Goal: Find specific page/section: Find specific page/section

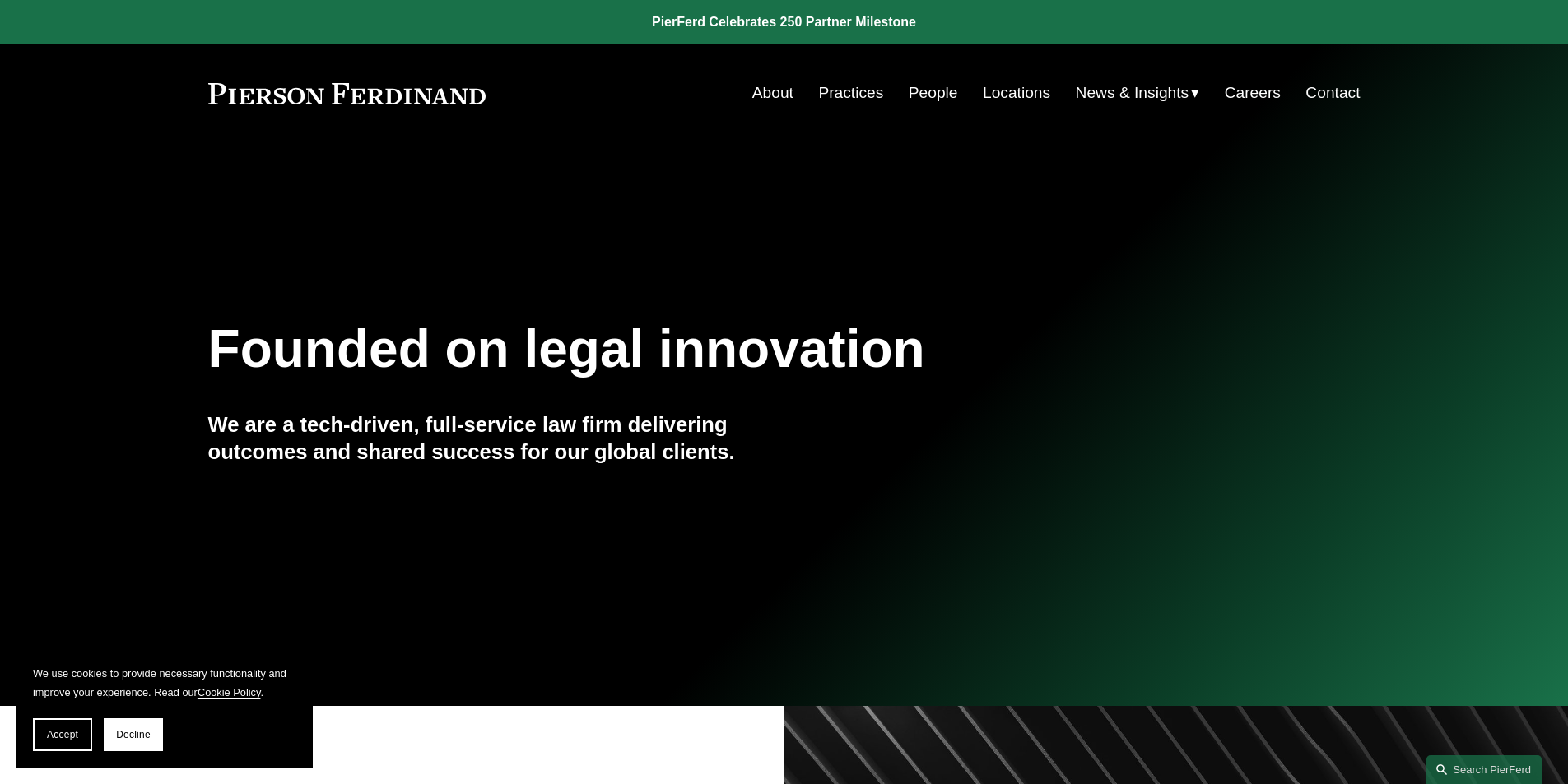
click at [937, 94] on link "People" at bounding box center [933, 93] width 49 height 31
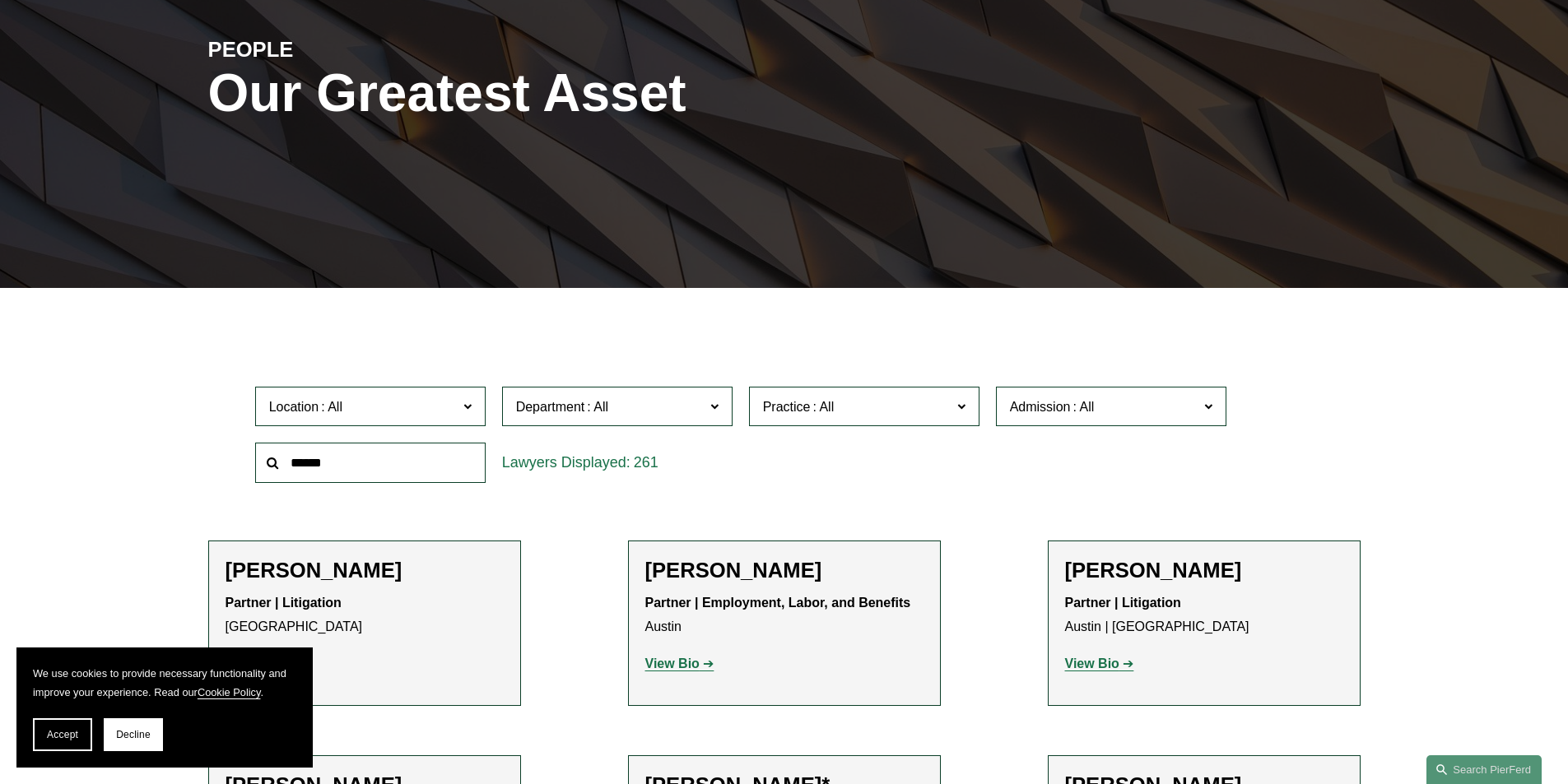
scroll to position [247, 0]
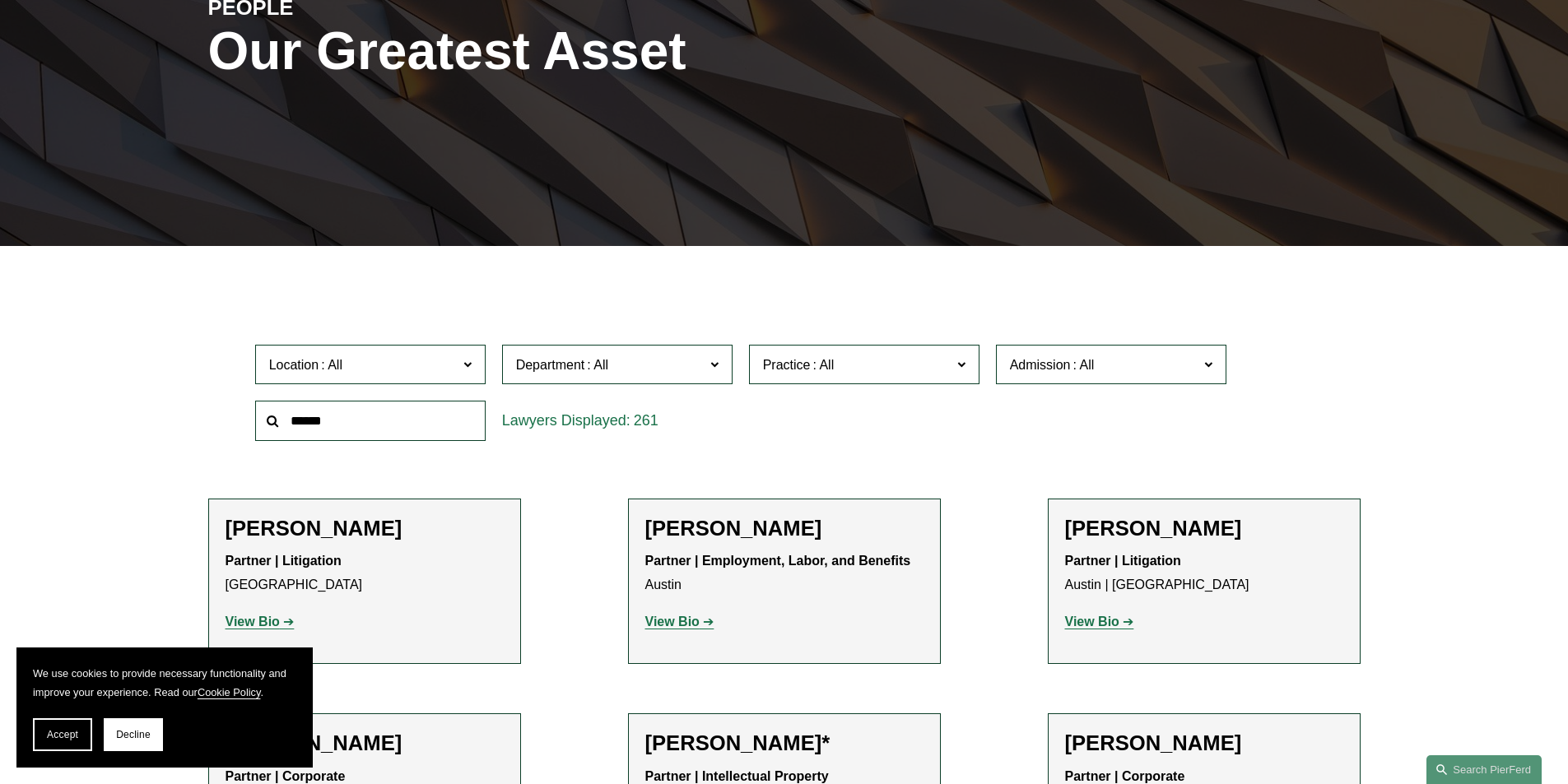
click at [350, 409] on input "text" at bounding box center [370, 420] width 230 height 40
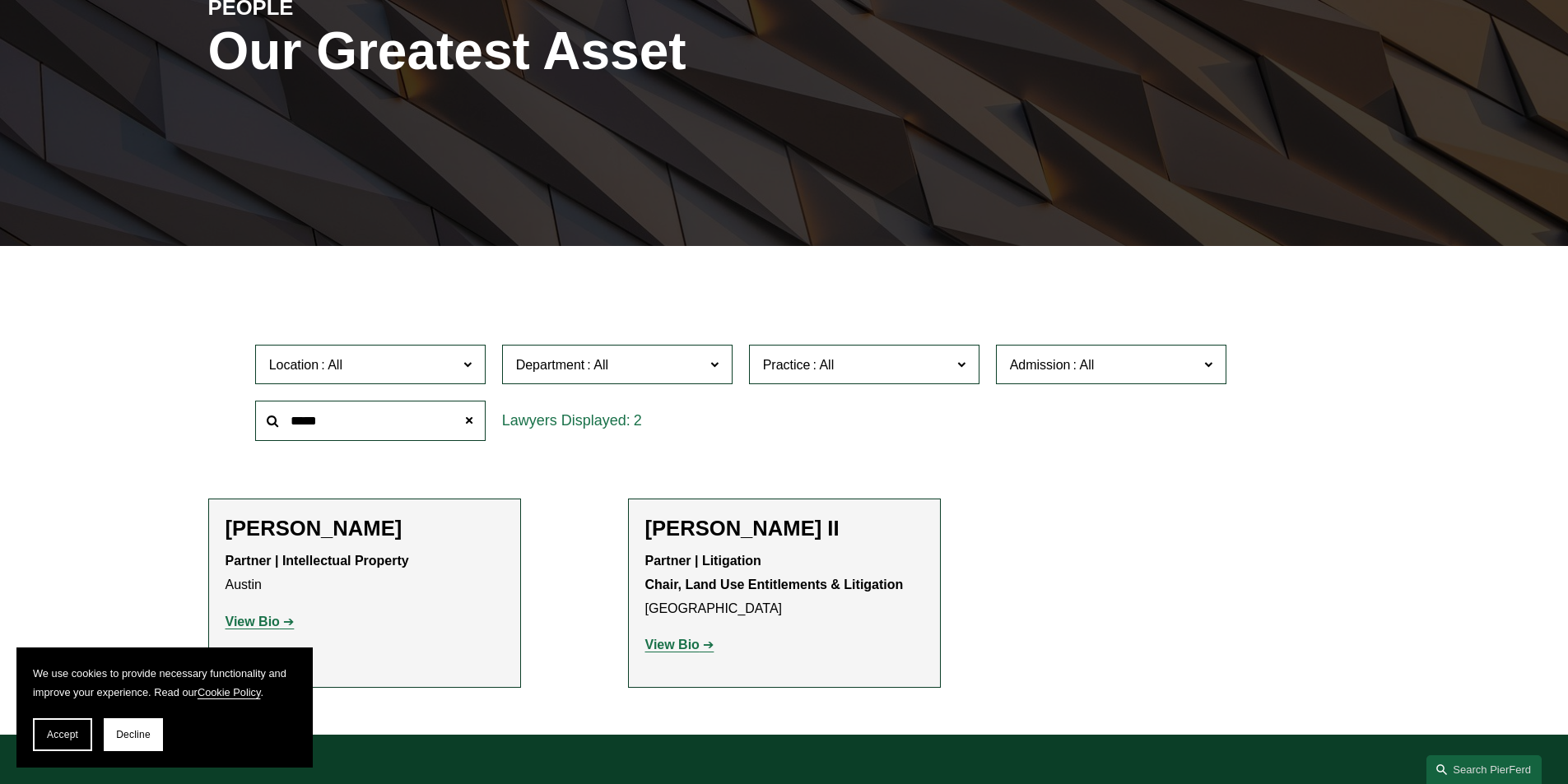
drag, startPoint x: 341, startPoint y: 433, endPoint x: 228, endPoint y: 424, distance: 113.4
click at [228, 424] on div "Location All Atlanta Austin Boston Charlotte Chicago Cincinnati Cleveland Colum…" at bounding box center [784, 392] width 1152 height 112
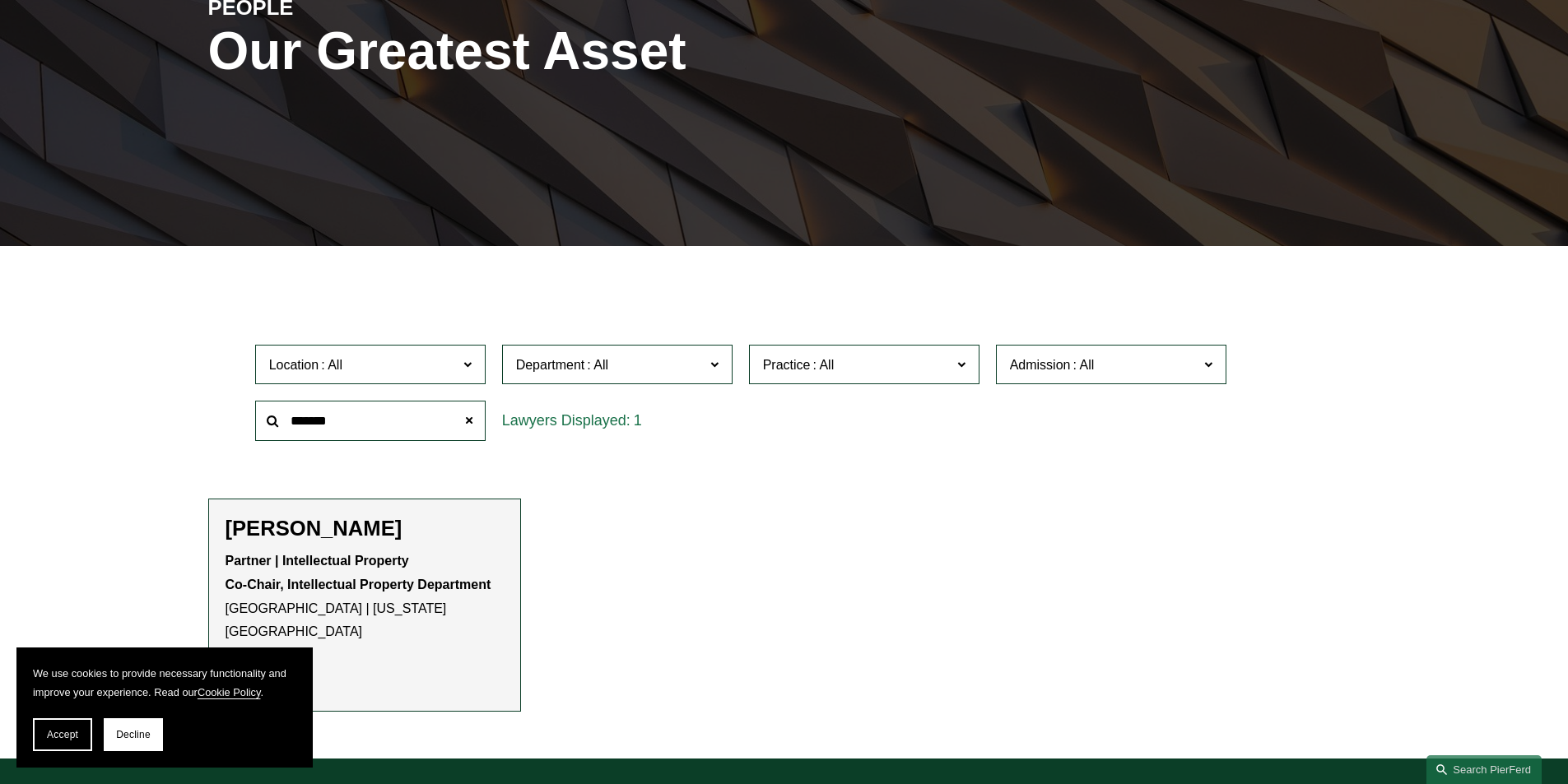
drag, startPoint x: 357, startPoint y: 431, endPoint x: 239, endPoint y: 429, distance: 118.0
click at [238, 429] on div "Location All Atlanta Austin Boston Charlotte Chicago Cincinnati Cleveland Colum…" at bounding box center [784, 392] width 1152 height 112
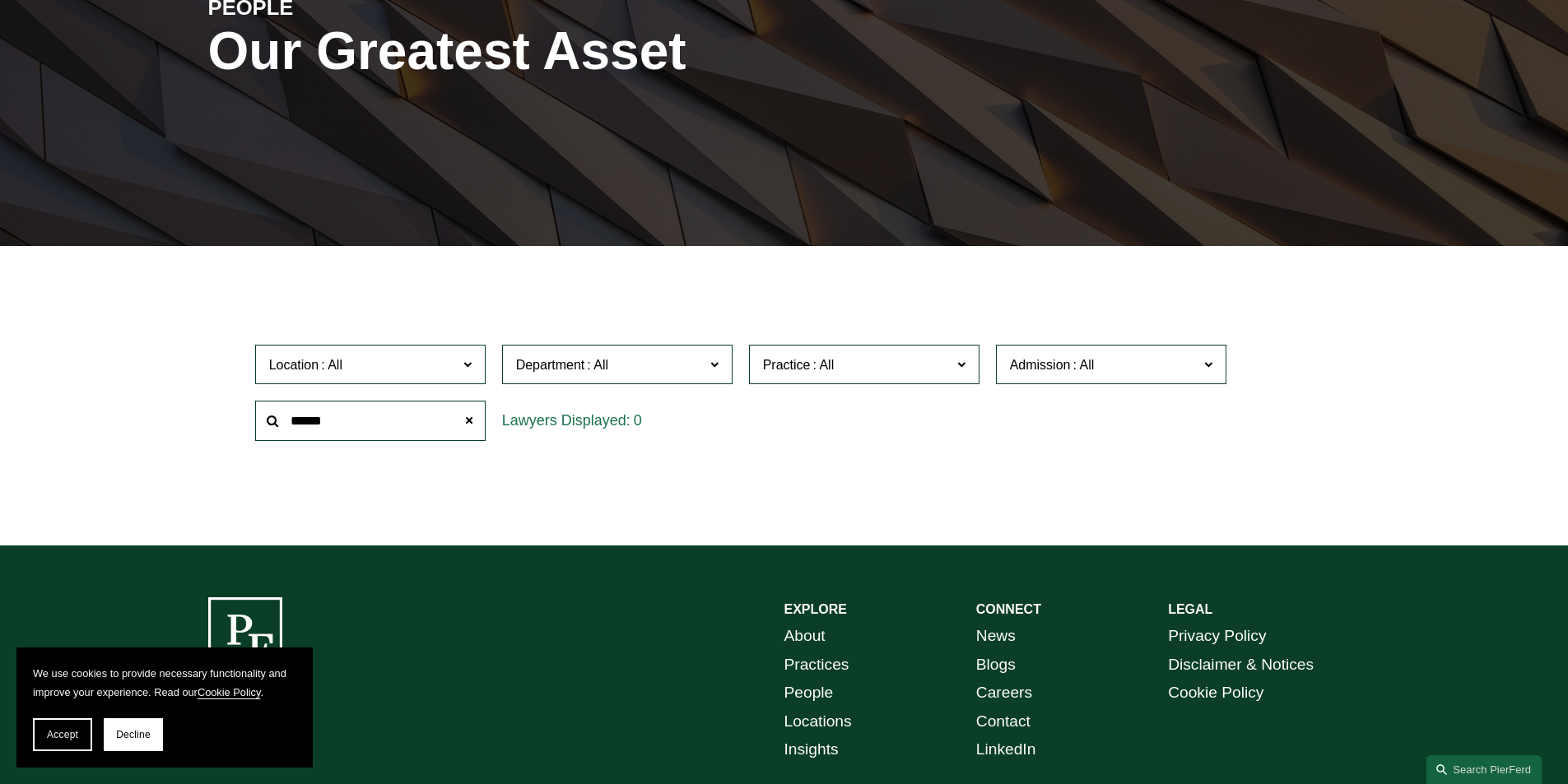
drag, startPoint x: 345, startPoint y: 423, endPoint x: 147, endPoint y: 419, distance: 198.0
click at [147, 419] on div "Filter Location All Atlanta Austin Boston Charlotte Chicago Cincinnati Clevelan…" at bounding box center [784, 408] width 1568 height 275
type input "*"
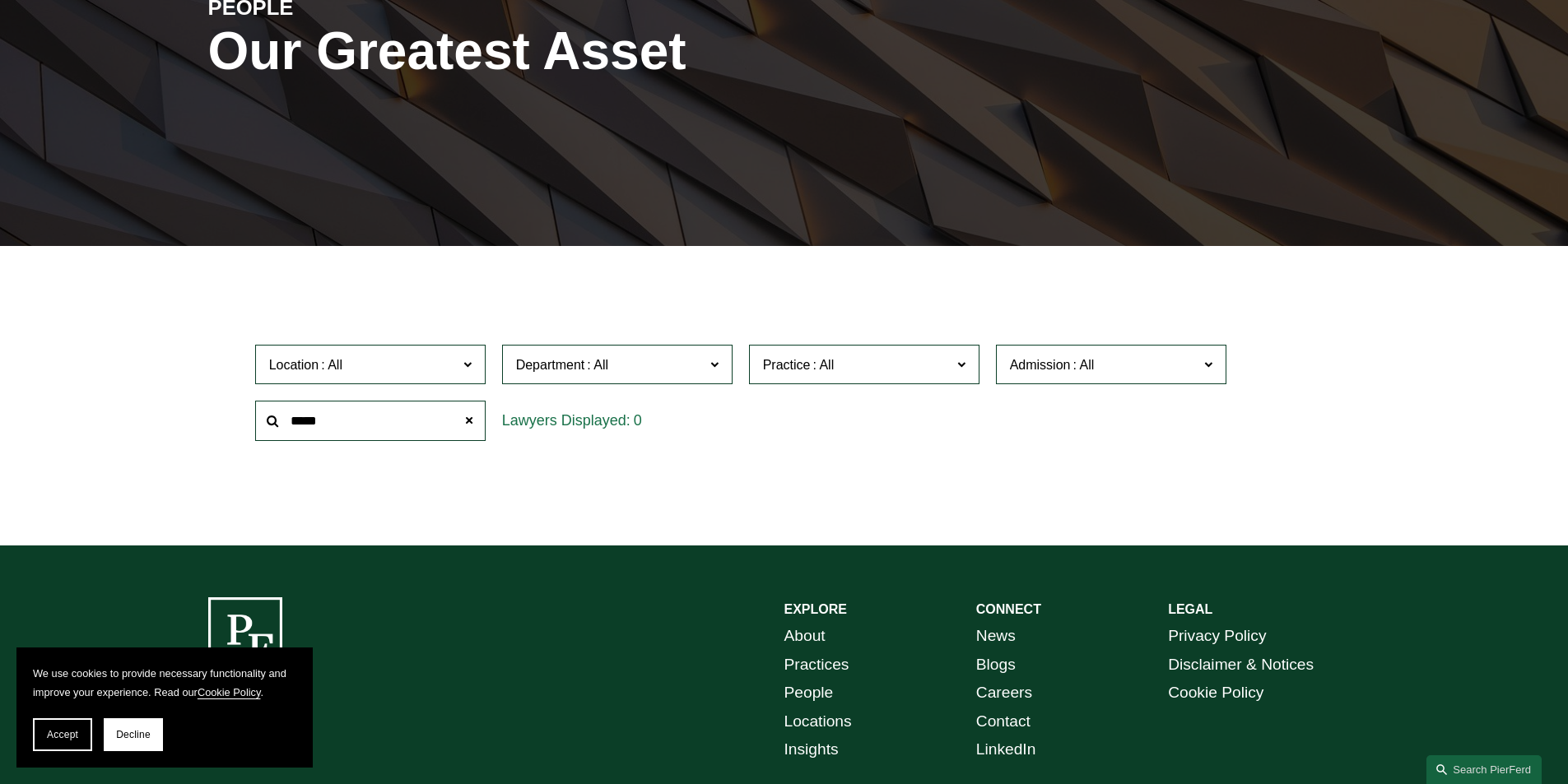
drag, startPoint x: 383, startPoint y: 417, endPoint x: 229, endPoint y: 410, distance: 154.2
click at [229, 410] on div "Location All Atlanta Austin Boston Charlotte Chicago Cincinnati Cleveland Colum…" at bounding box center [784, 392] width 1152 height 112
drag, startPoint x: 378, startPoint y: 432, endPoint x: 155, endPoint y: 418, distance: 223.4
click at [155, 418] on div "Filter Location All Atlanta Austin Boston Charlotte Chicago Cincinnati Clevelan…" at bounding box center [784, 408] width 1568 height 275
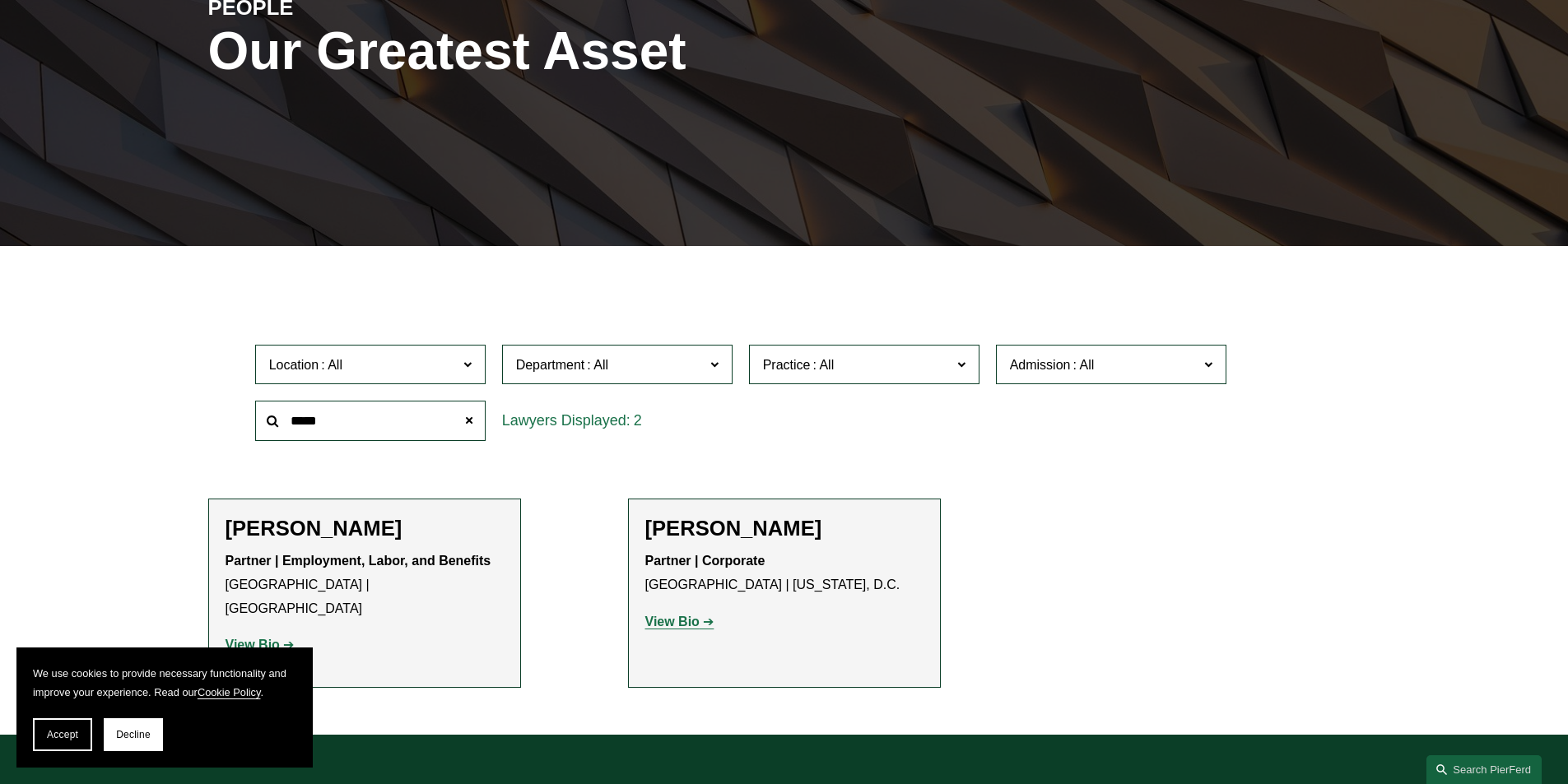
drag, startPoint x: 379, startPoint y: 424, endPoint x: 231, endPoint y: 430, distance: 148.1
click at [231, 430] on div "Location All Atlanta Austin Boston Charlotte Chicago Cincinnati Cleveland Colum…" at bounding box center [784, 392] width 1152 height 112
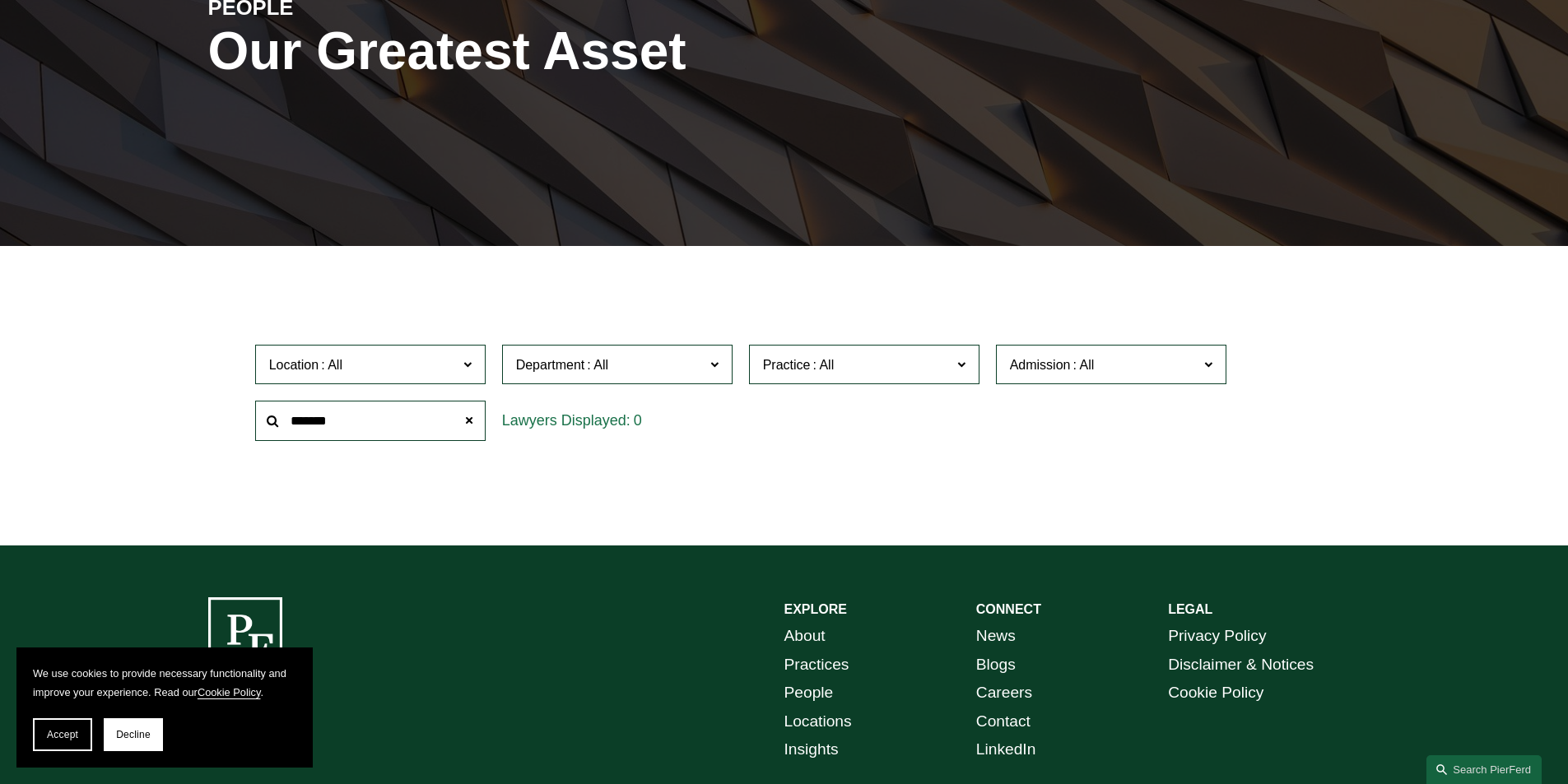
drag, startPoint x: 349, startPoint y: 421, endPoint x: 257, endPoint y: 419, distance: 92.0
click at [257, 419] on input "*******" at bounding box center [370, 420] width 230 height 40
drag, startPoint x: 362, startPoint y: 425, endPoint x: 197, endPoint y: 399, distance: 167.0
click at [197, 399] on ul "Filter Location All Atlanta Austin Boston Charlotte Chicago Cincinnati Clevelan…" at bounding box center [784, 392] width 1246 height 211
drag, startPoint x: 353, startPoint y: 423, endPoint x: 236, endPoint y: 434, distance: 117.5
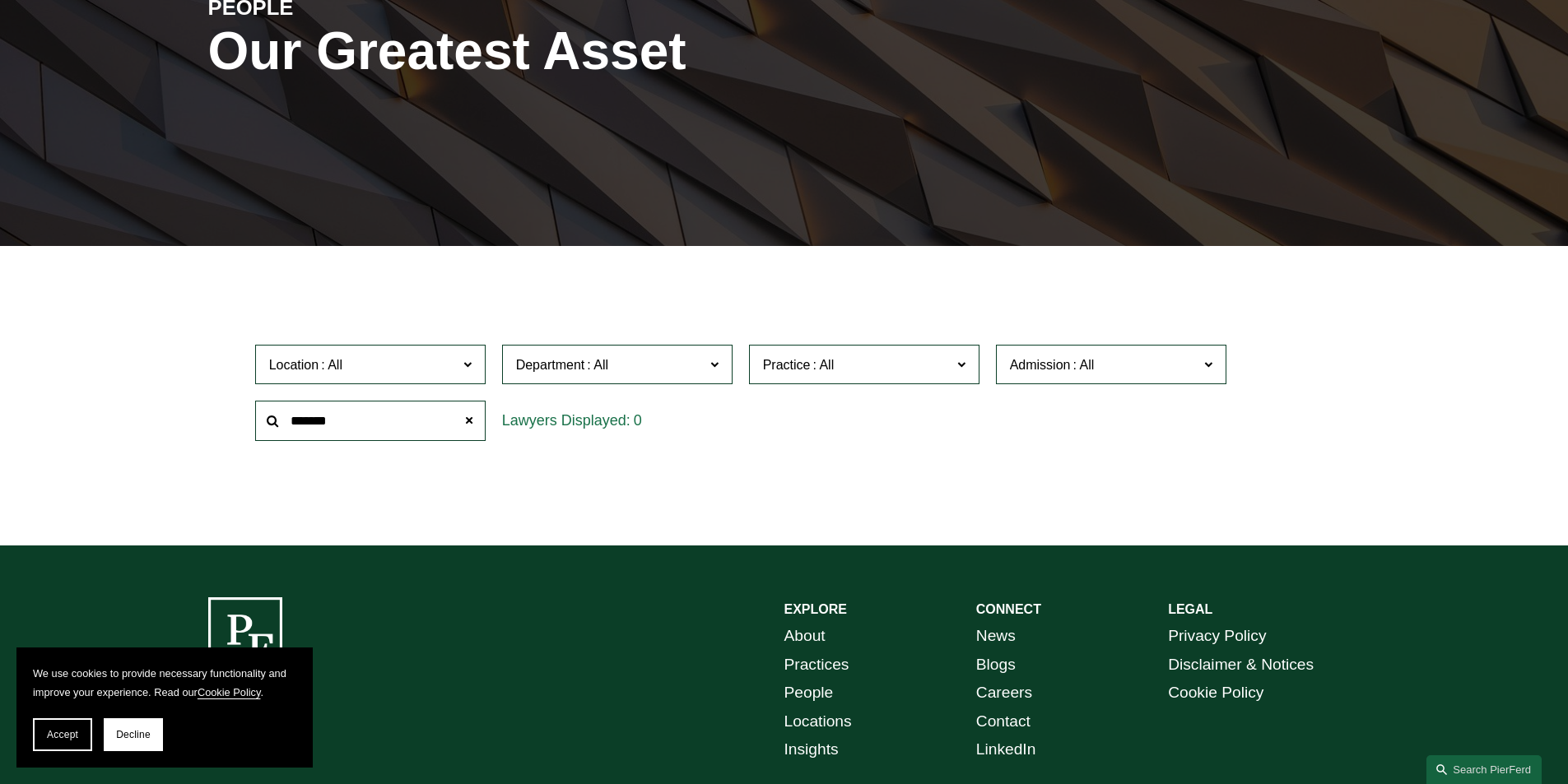
click at [236, 434] on div "Location All Atlanta Austin Boston Charlotte Chicago Cincinnati Cleveland Colum…" at bounding box center [784, 392] width 1152 height 112
drag, startPoint x: 409, startPoint y: 422, endPoint x: 171, endPoint y: 418, distance: 238.0
click at [171, 418] on ul "Filter Location All Atlanta Austin Boston Charlotte Chicago Cincinnati Clevelan…" at bounding box center [784, 392] width 1246 height 211
drag, startPoint x: 380, startPoint y: 425, endPoint x: 229, endPoint y: 410, distance: 151.7
click at [229, 410] on div "Location All Atlanta Austin Boston Charlotte Chicago Cincinnati Cleveland Colum…" at bounding box center [784, 392] width 1152 height 112
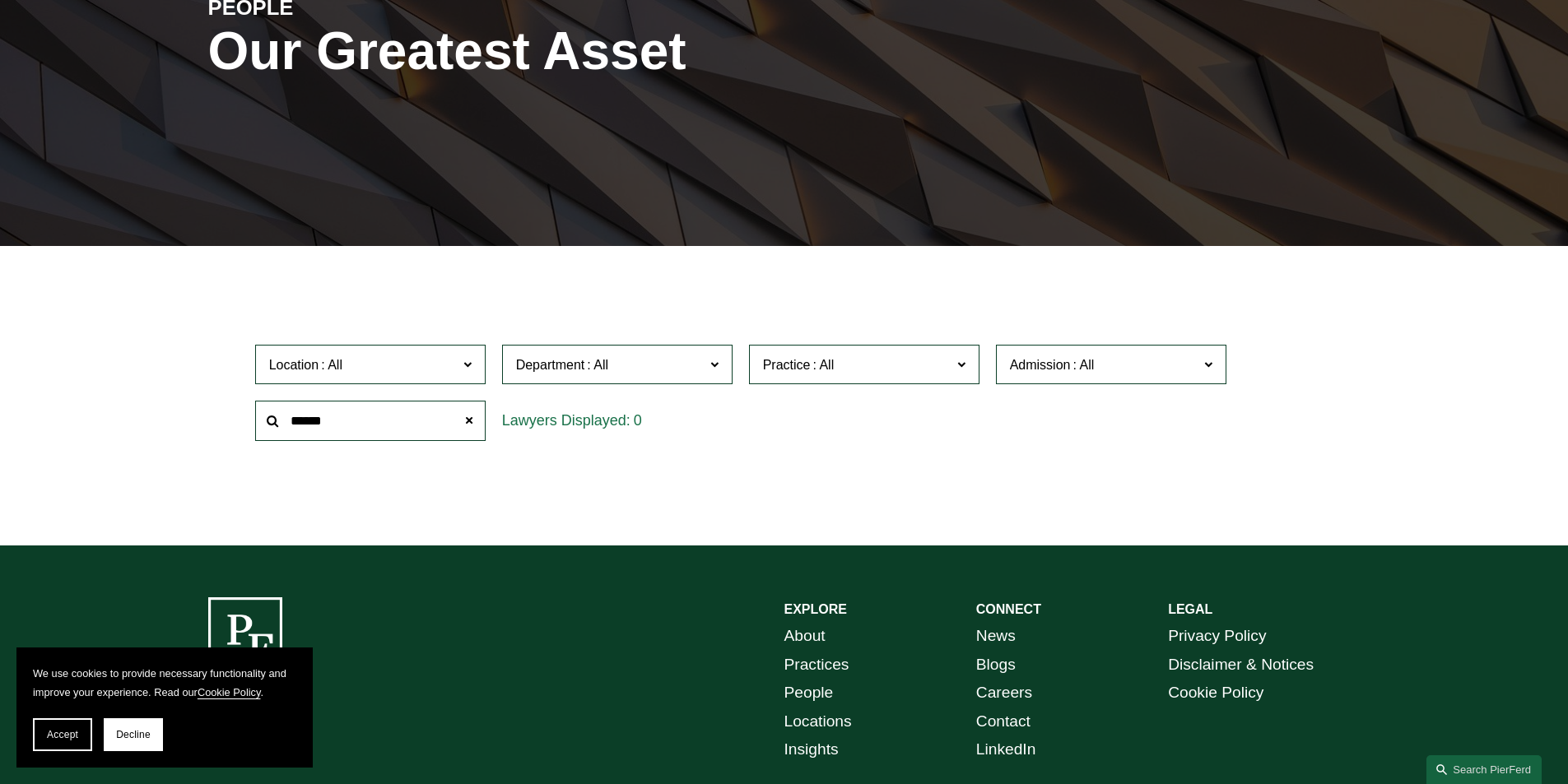
type input "******"
